Goal: Information Seeking & Learning: Learn about a topic

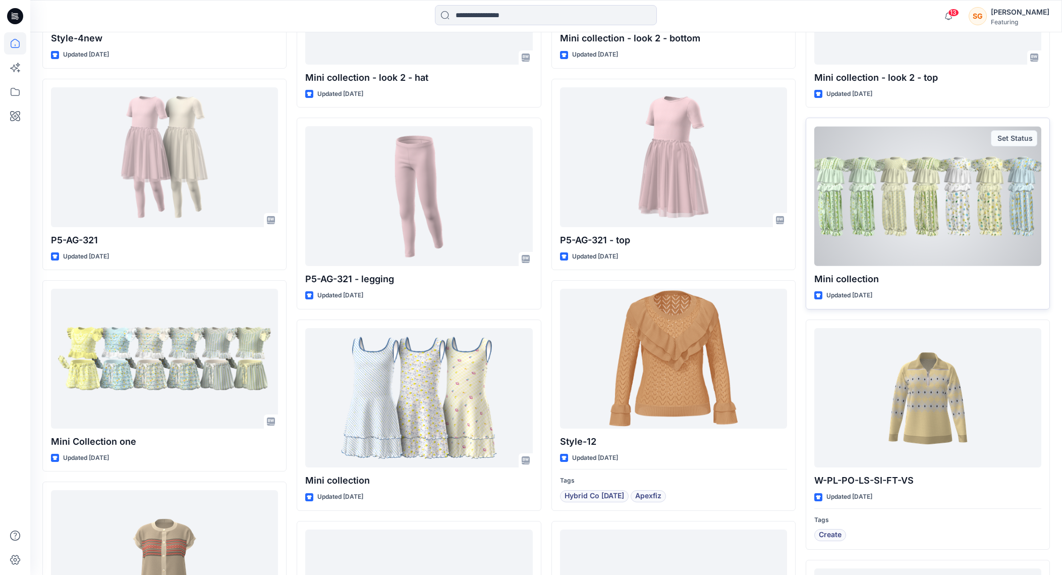
scroll to position [1012, 0]
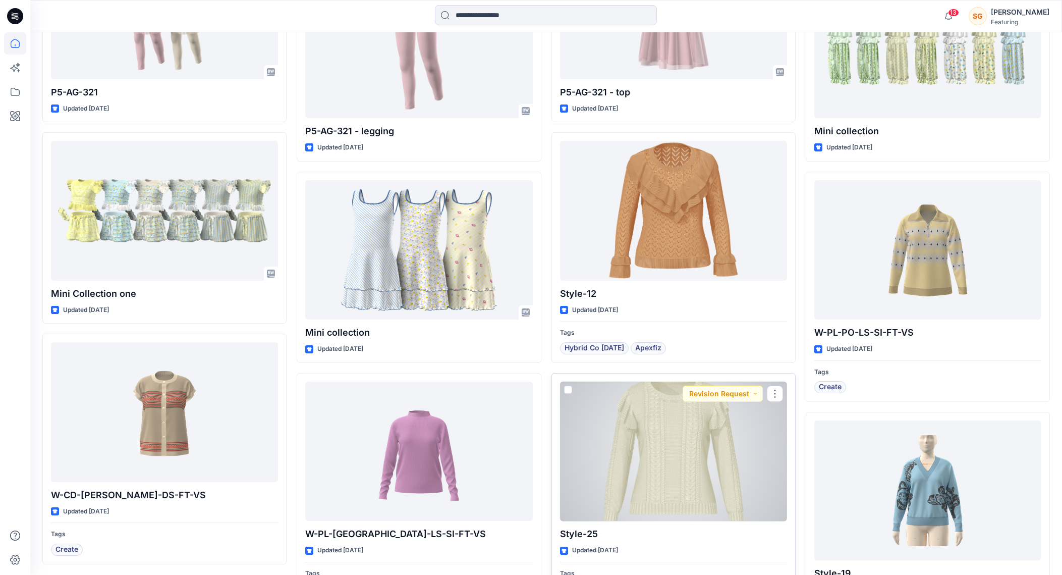
click at [709, 457] on div at bounding box center [673, 452] width 227 height 140
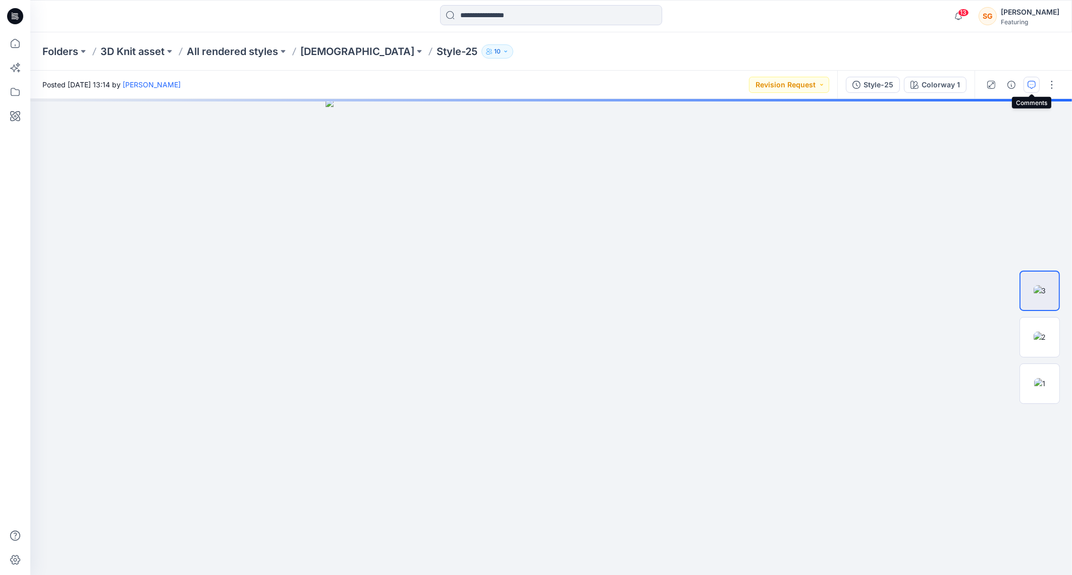
click at [849, 82] on icon "button" at bounding box center [1031, 85] width 8 height 8
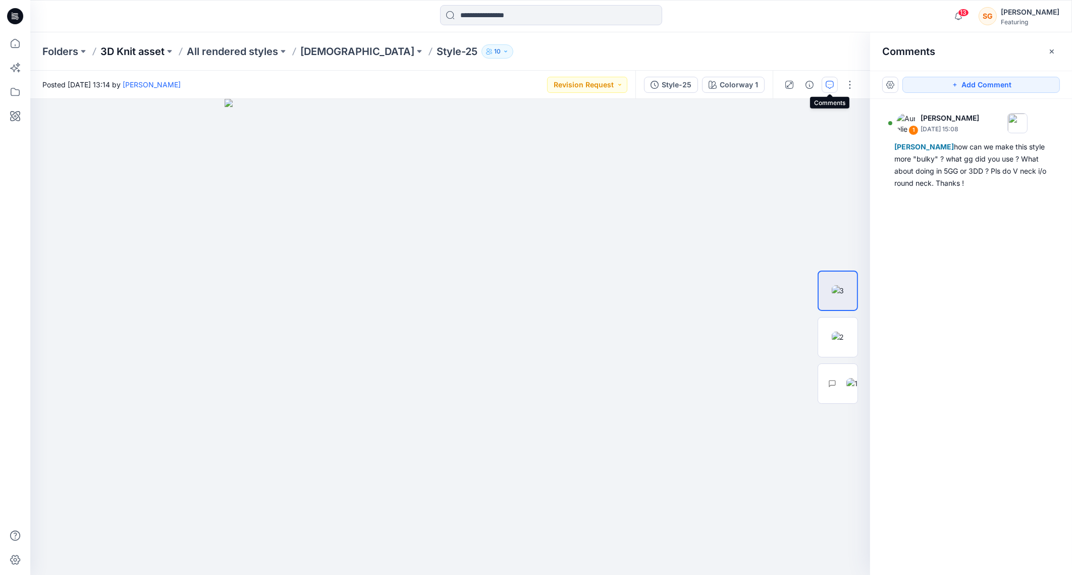
click at [134, 56] on p "3D Knit asset" at bounding box center [132, 51] width 64 height 14
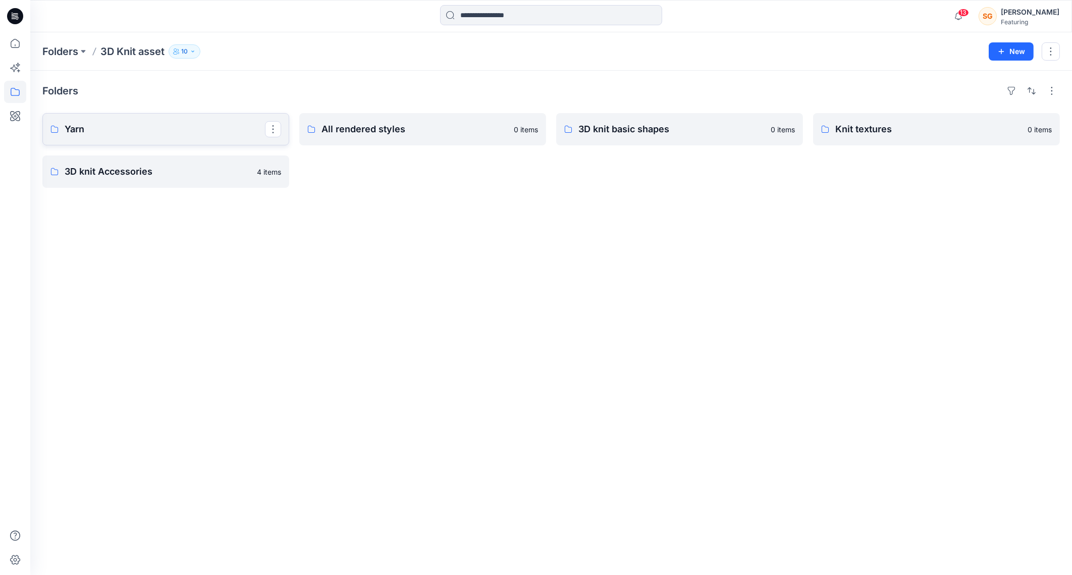
click at [155, 136] on link "Yarn" at bounding box center [165, 129] width 247 height 32
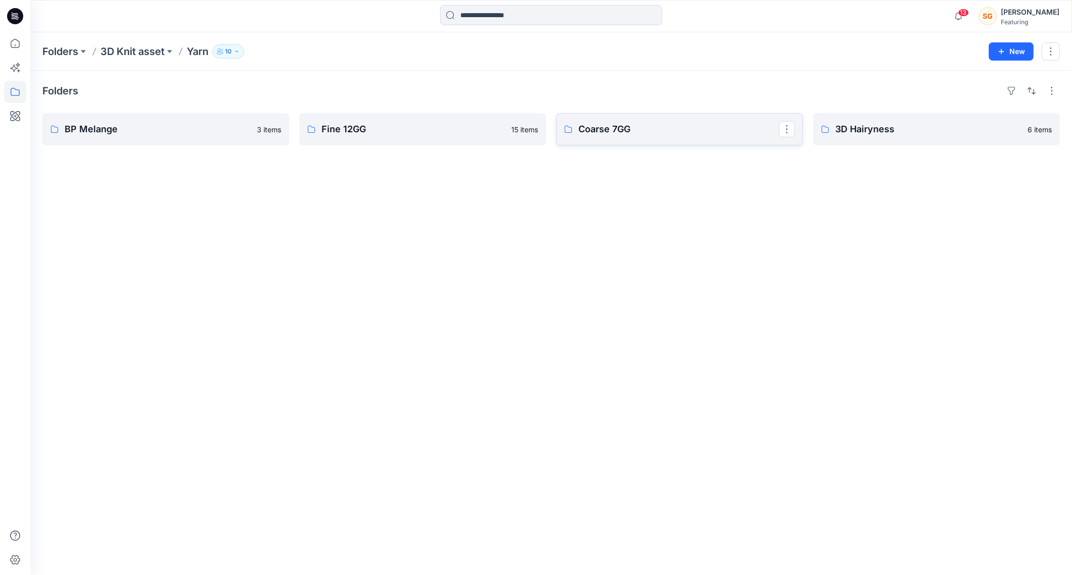
click at [620, 129] on p "Coarse 7GG" at bounding box center [678, 129] width 200 height 14
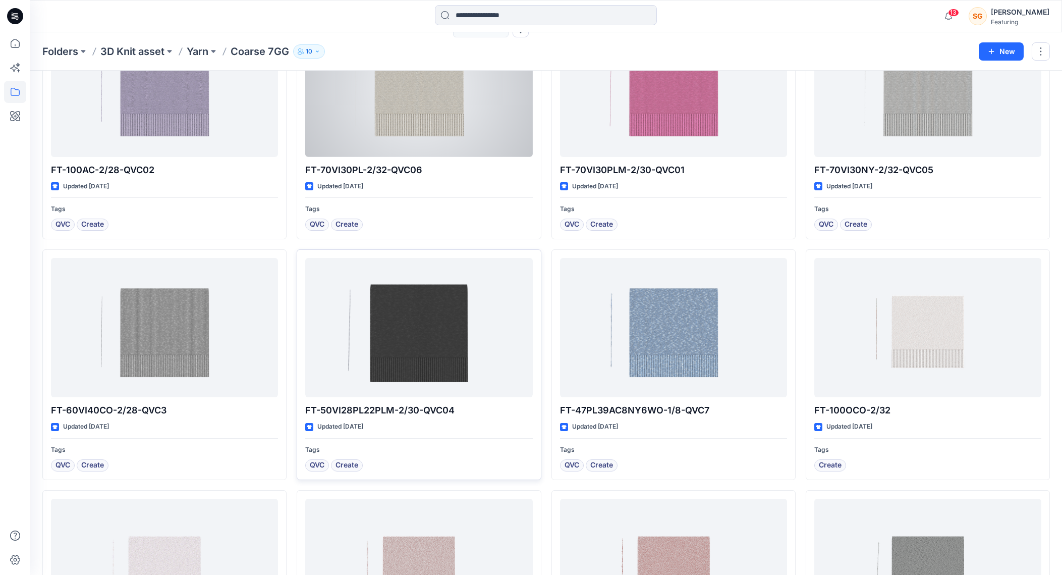
scroll to position [126, 0]
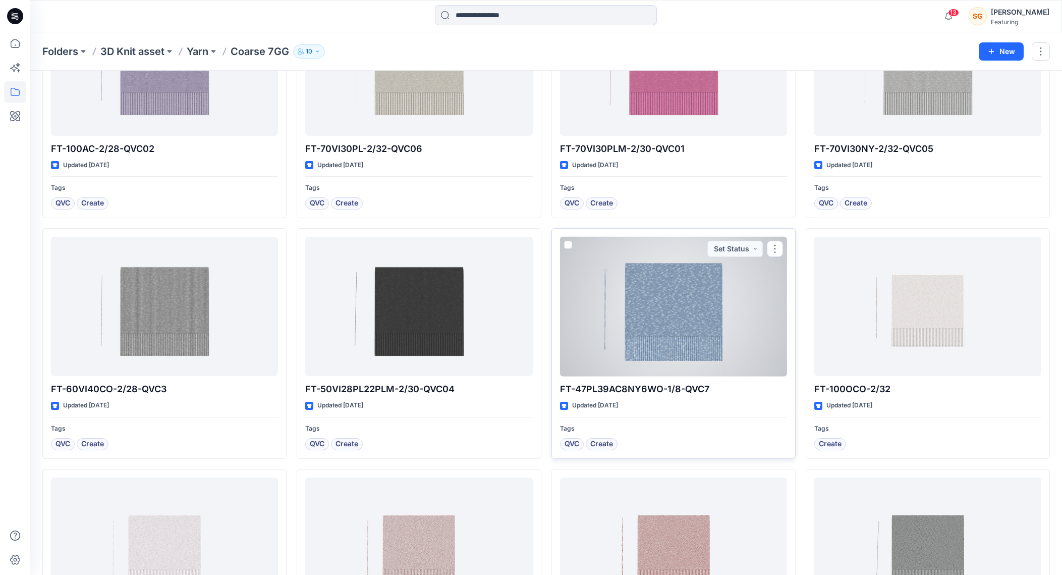
click at [660, 299] on div at bounding box center [673, 307] width 227 height 140
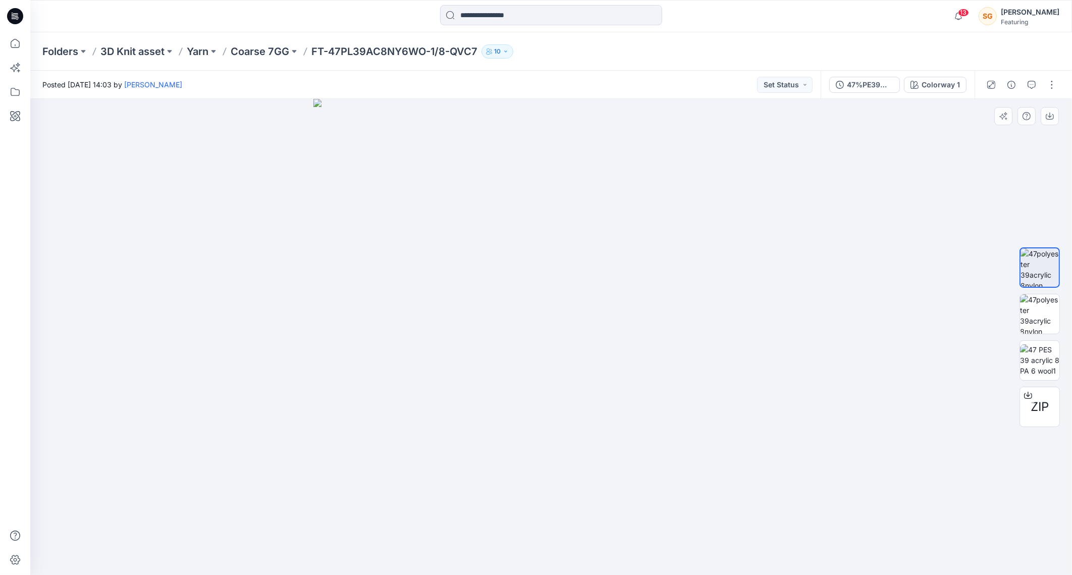
click at [628, 399] on img at bounding box center [551, 337] width 476 height 476
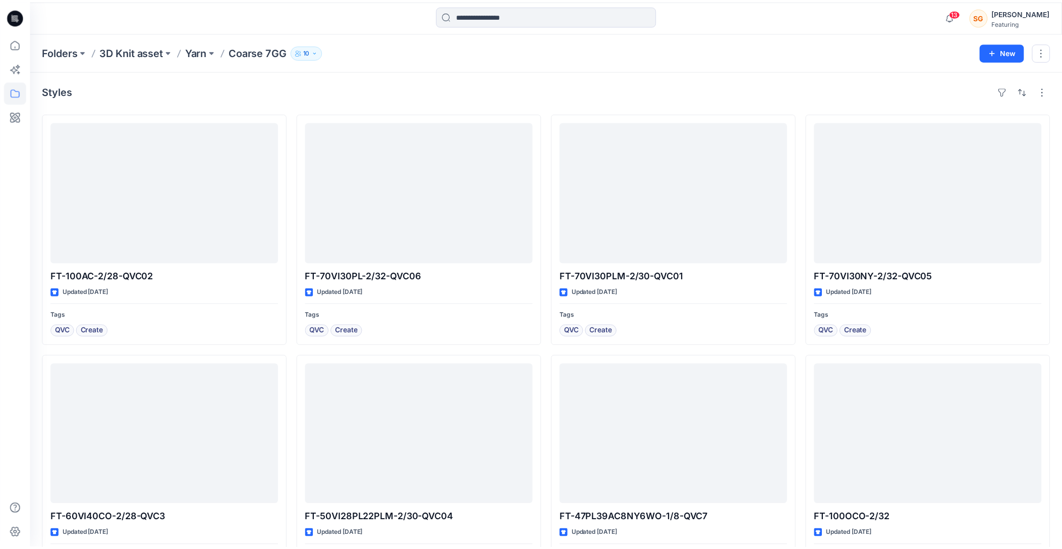
scroll to position [126, 0]
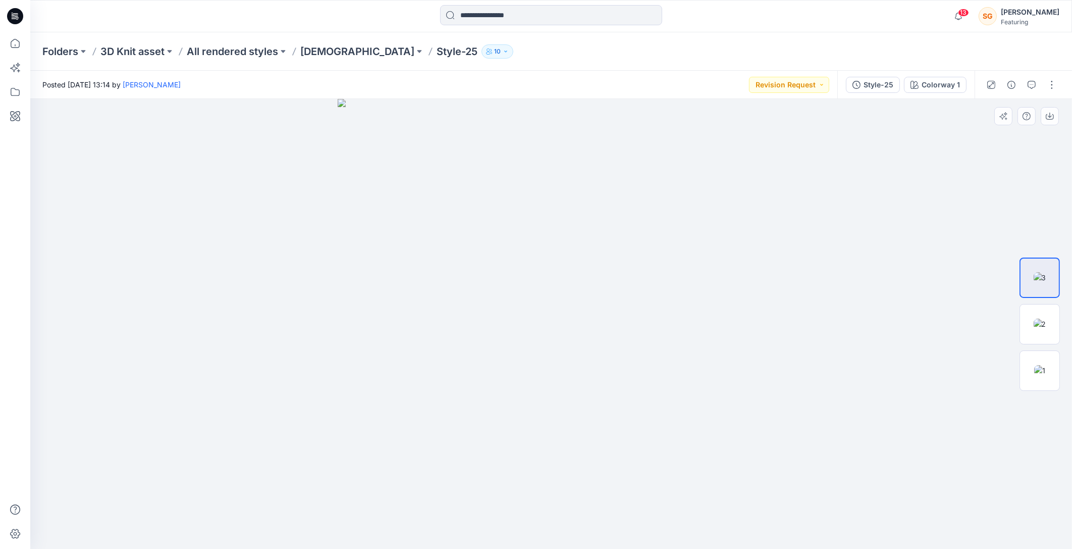
click at [849, 214] on div at bounding box center [551, 324] width 1042 height 450
click at [849, 82] on icon "button" at bounding box center [1031, 85] width 8 height 8
